Goal: Task Accomplishment & Management: Manage account settings

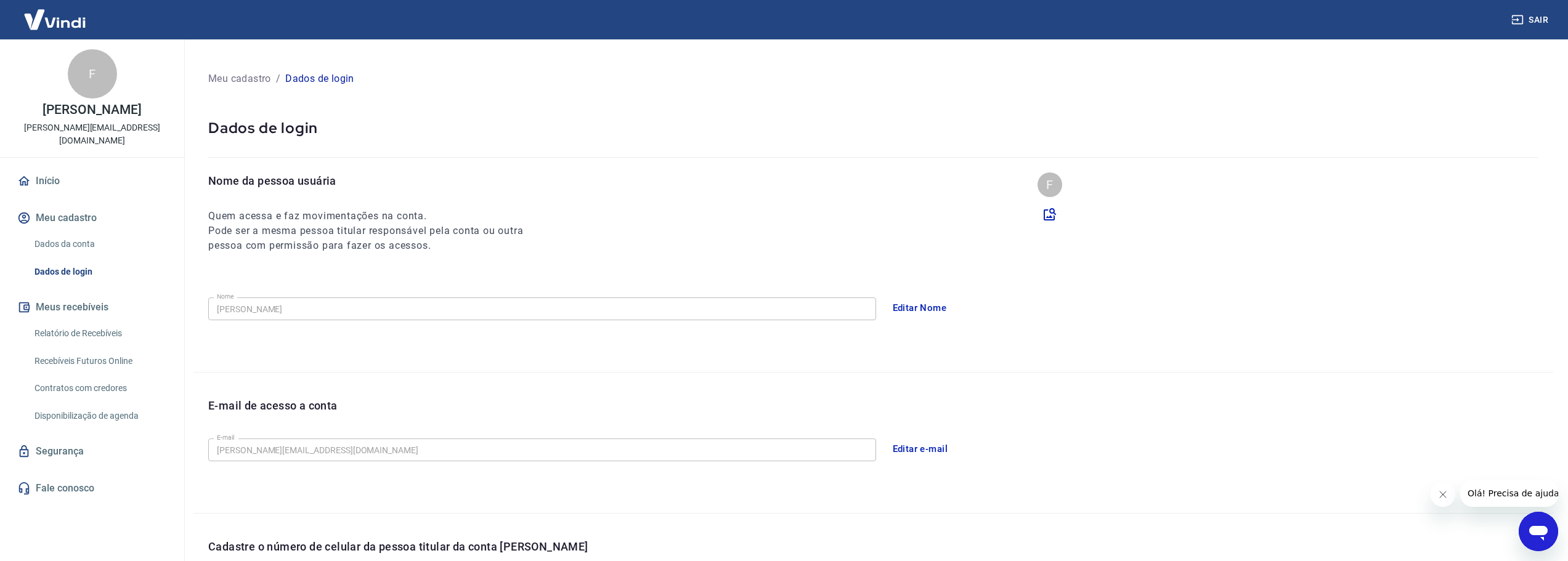
click at [81, 239] on link "Dados da conta" at bounding box center [99, 244] width 140 height 25
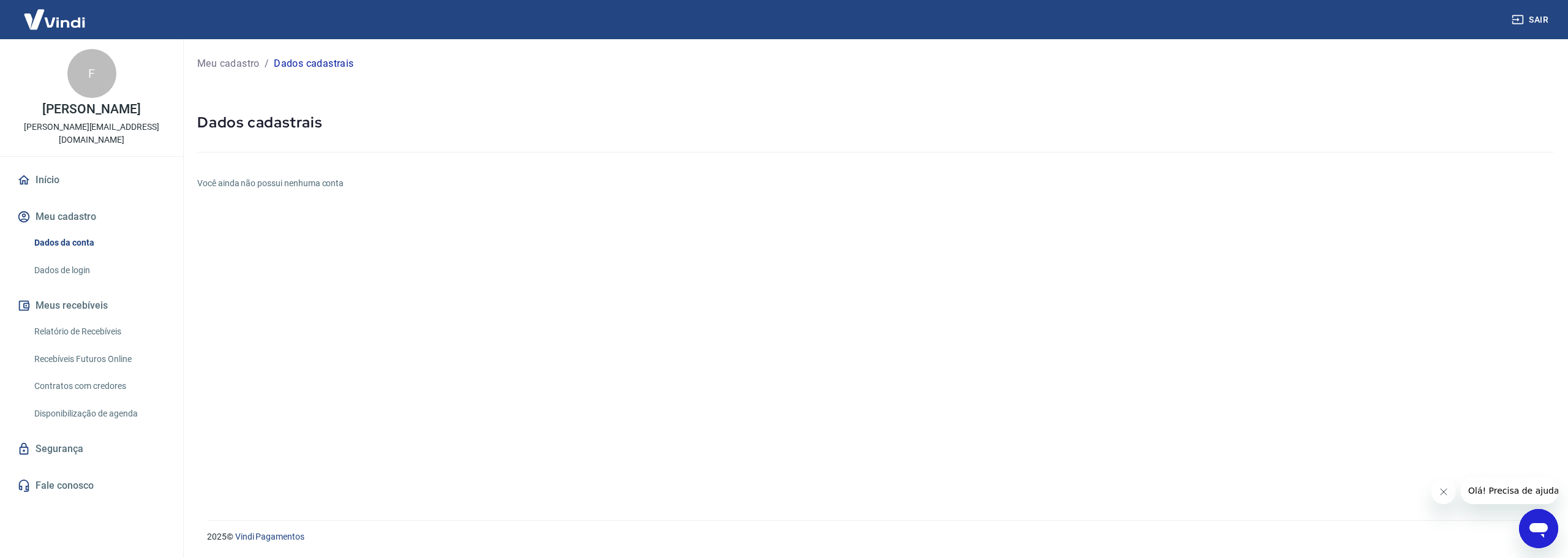
click at [737, 75] on div "Meu cadastro / Dados cadastrais Dados cadastrais Você ainda não possui nenhuma …" at bounding box center [875, 272] width 1386 height 466
